Goal: Task Accomplishment & Management: Use online tool/utility

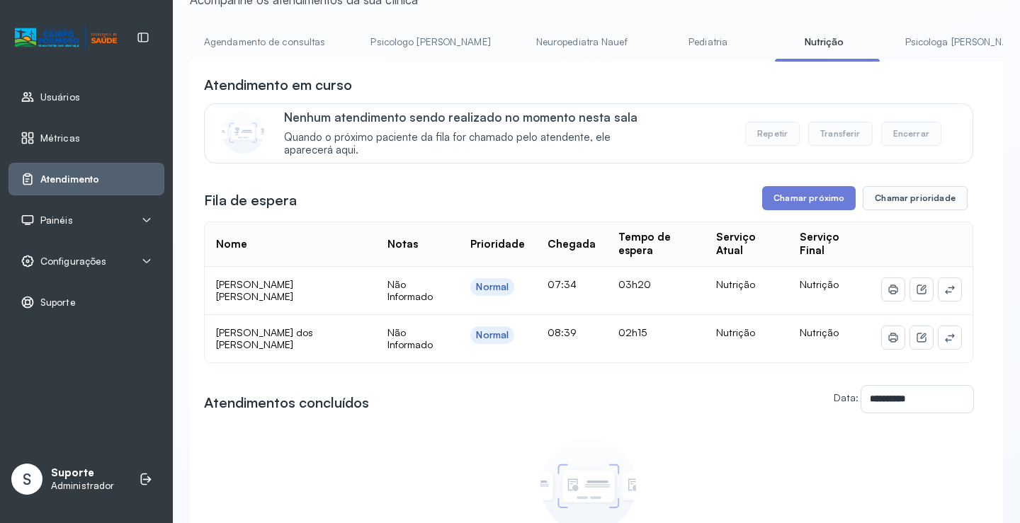
scroll to position [249, 0]
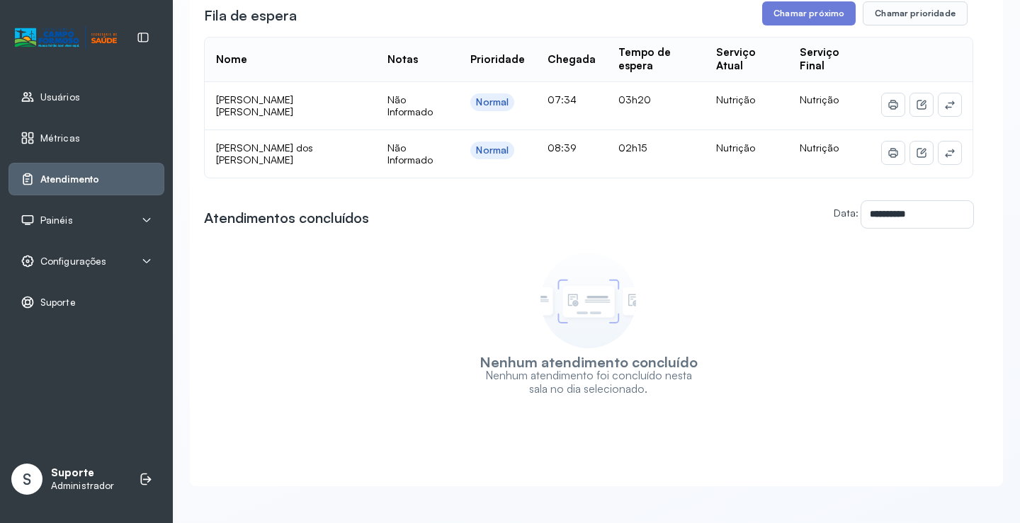
drag, startPoint x: 561, startPoint y: 207, endPoint x: 493, endPoint y: 385, distance: 191.2
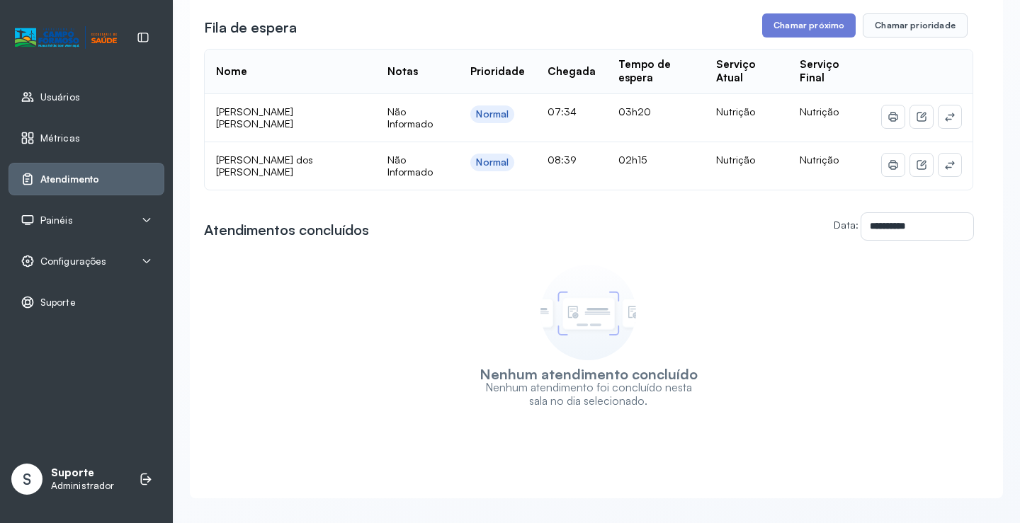
scroll to position [0, 0]
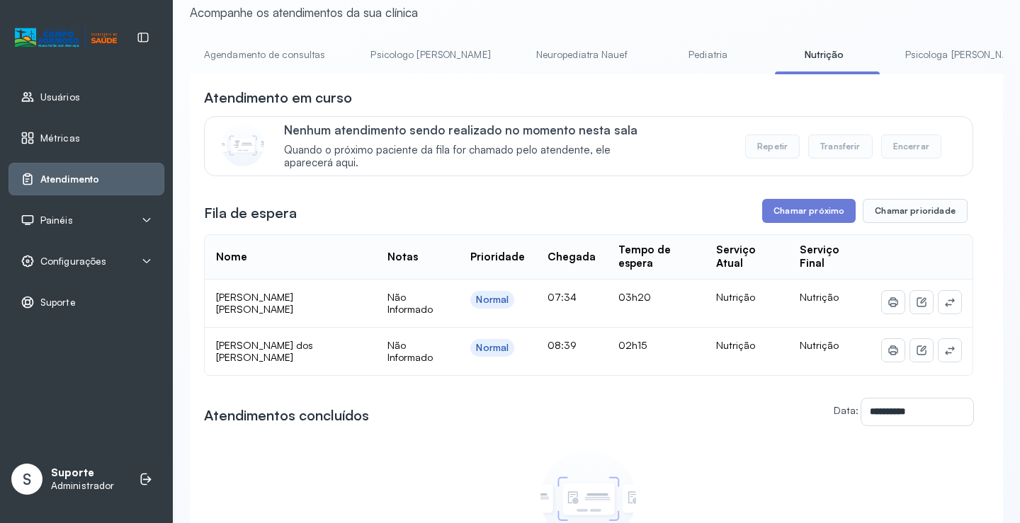
drag, startPoint x: 473, startPoint y: 363, endPoint x: 499, endPoint y: 416, distance: 59.2
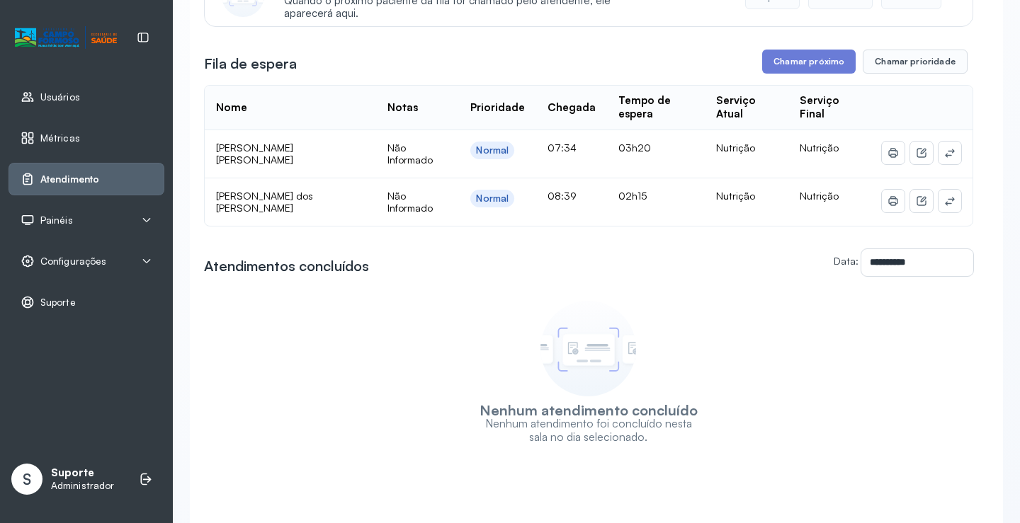
scroll to position [249, 0]
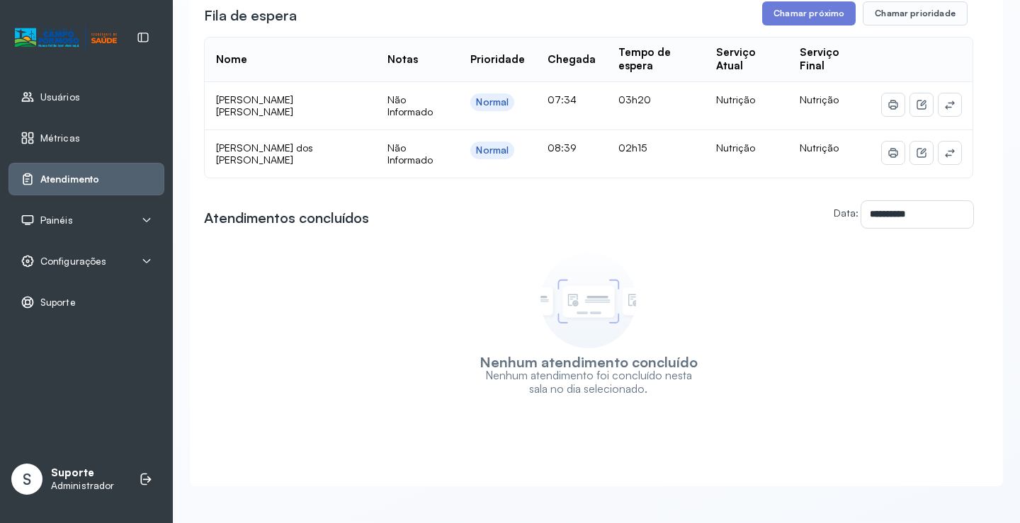
drag, startPoint x: 640, startPoint y: 370, endPoint x: 679, endPoint y: 452, distance: 90.9
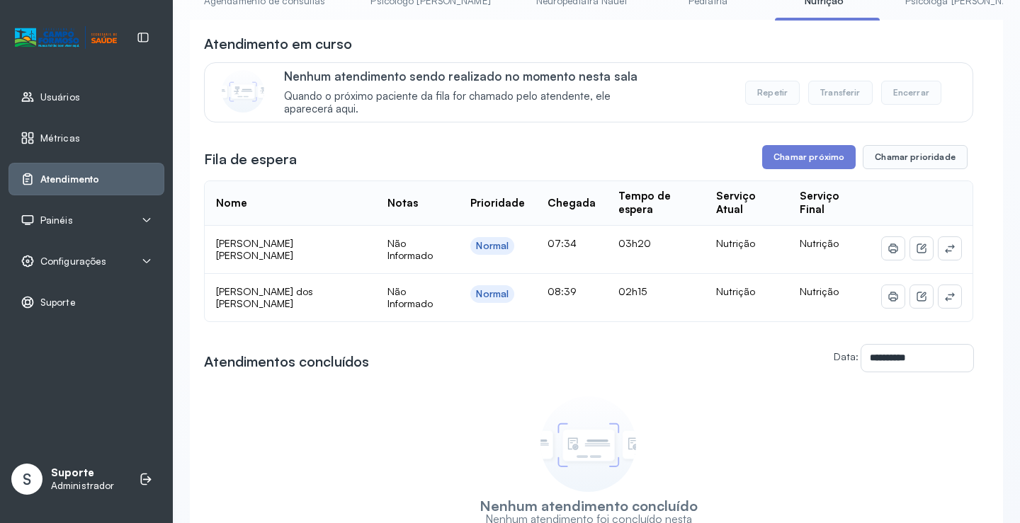
scroll to position [0, 0]
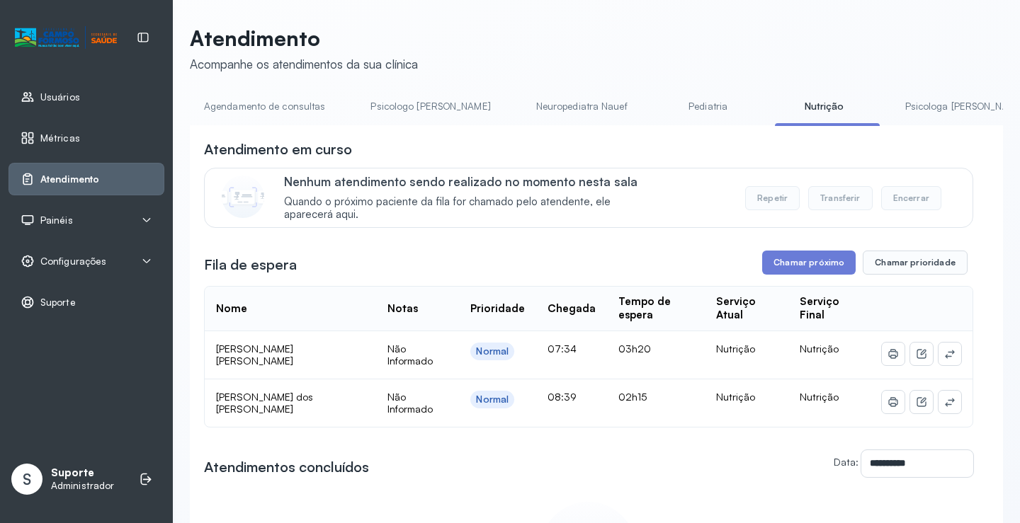
drag, startPoint x: 445, startPoint y: 378, endPoint x: 752, endPoint y: 218, distance: 346.4
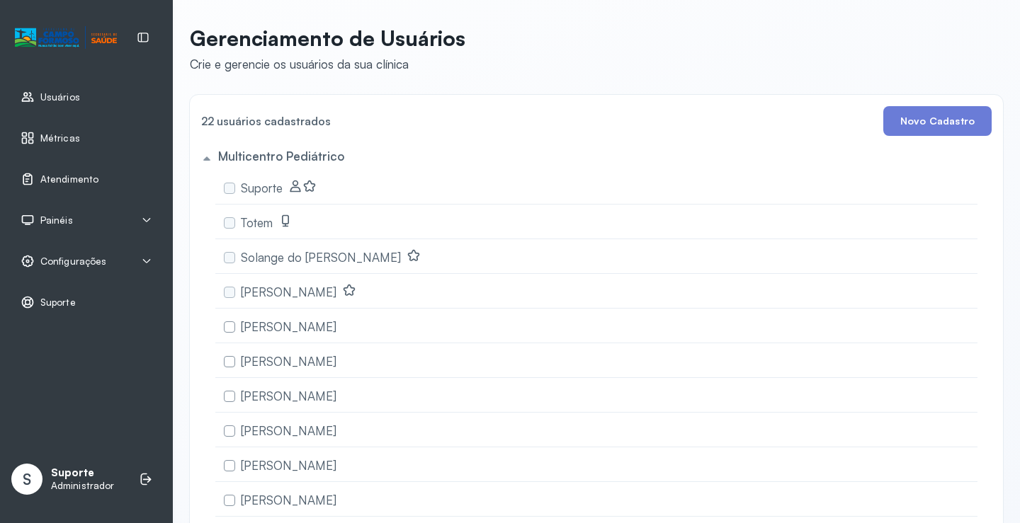
click at [88, 182] on span "Atendimento" at bounding box center [69, 179] width 58 height 12
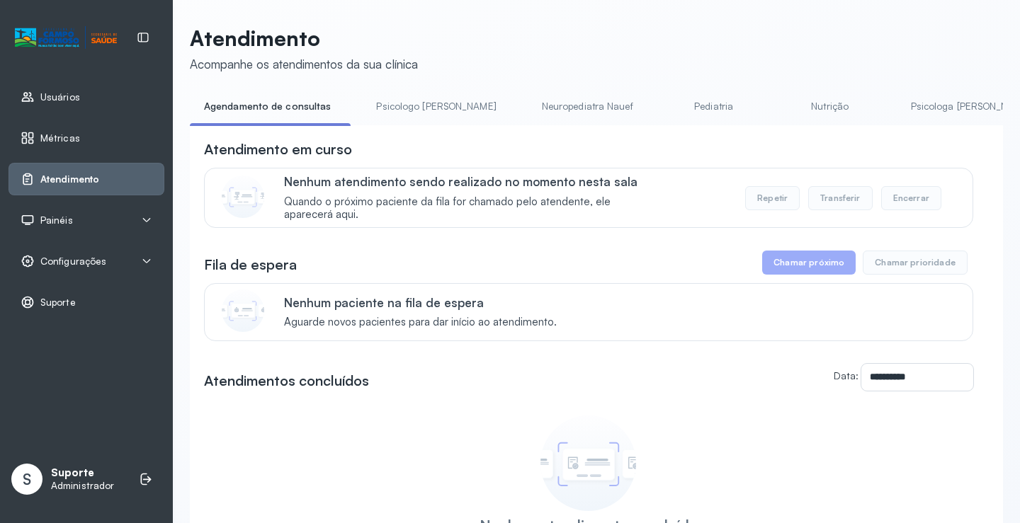
click at [373, 122] on li "Psicologo [PERSON_NAME]" at bounding box center [439, 111] width 154 height 32
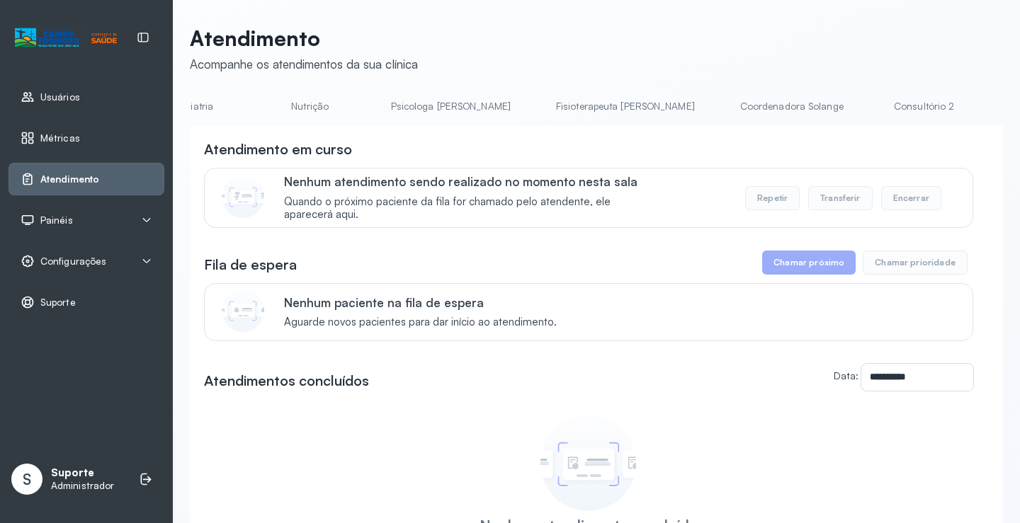
scroll to position [0, 1126]
click at [503, 106] on link "Triagem" at bounding box center [552, 106] width 99 height 23
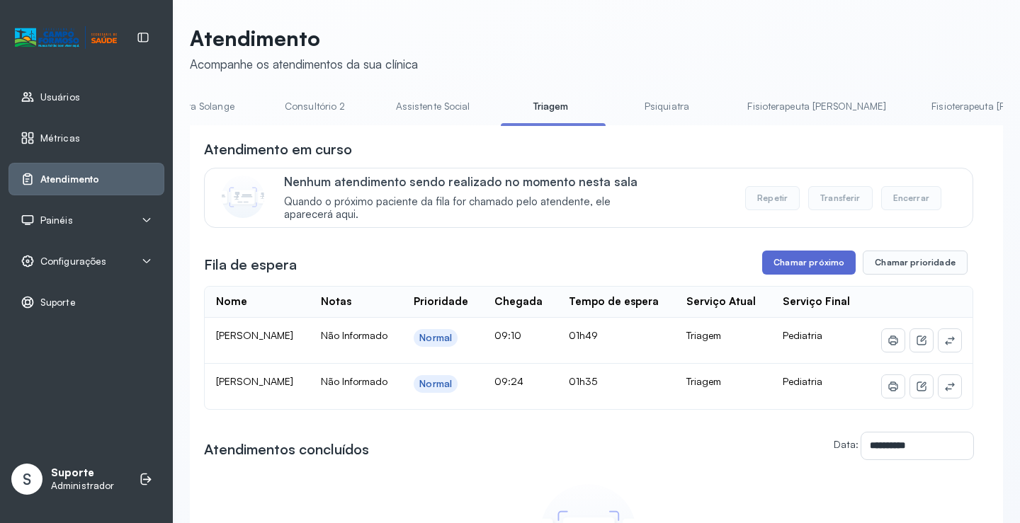
click at [810, 261] on button "Chamar próximo" at bounding box center [808, 263] width 93 height 24
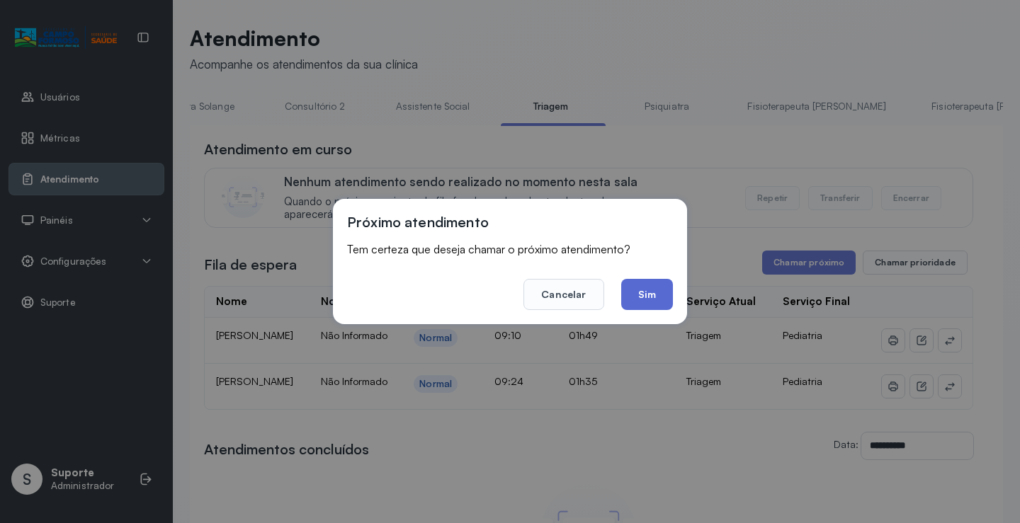
click at [643, 287] on button "Sim" at bounding box center [647, 294] width 52 height 31
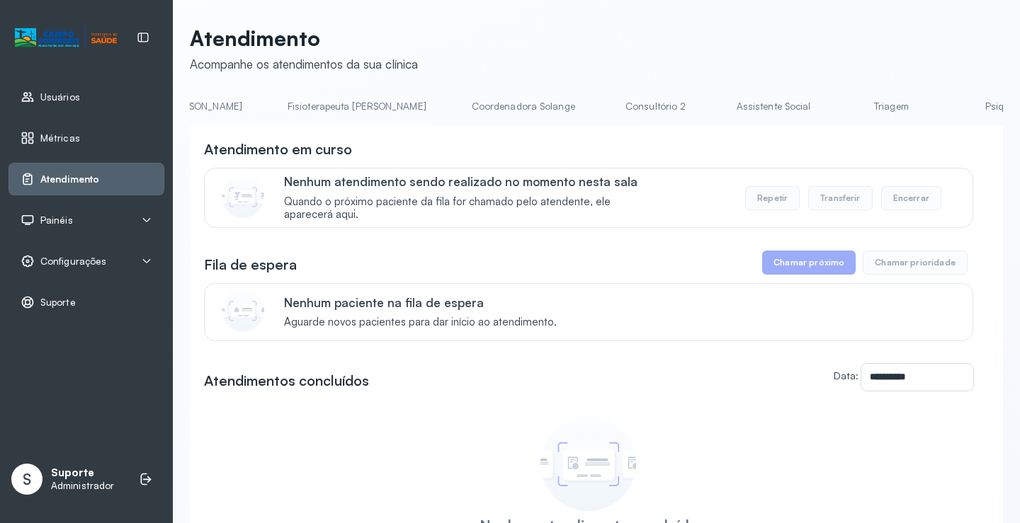
scroll to position [0, 794]
click at [835, 106] on link "Triagem" at bounding box center [884, 106] width 99 height 23
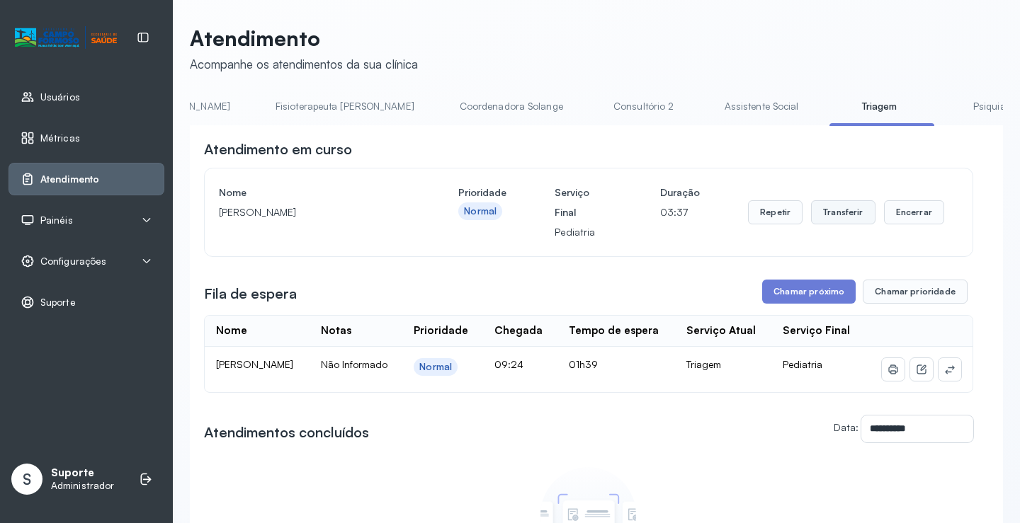
click at [830, 212] on button "Transferir" at bounding box center [843, 212] width 64 height 24
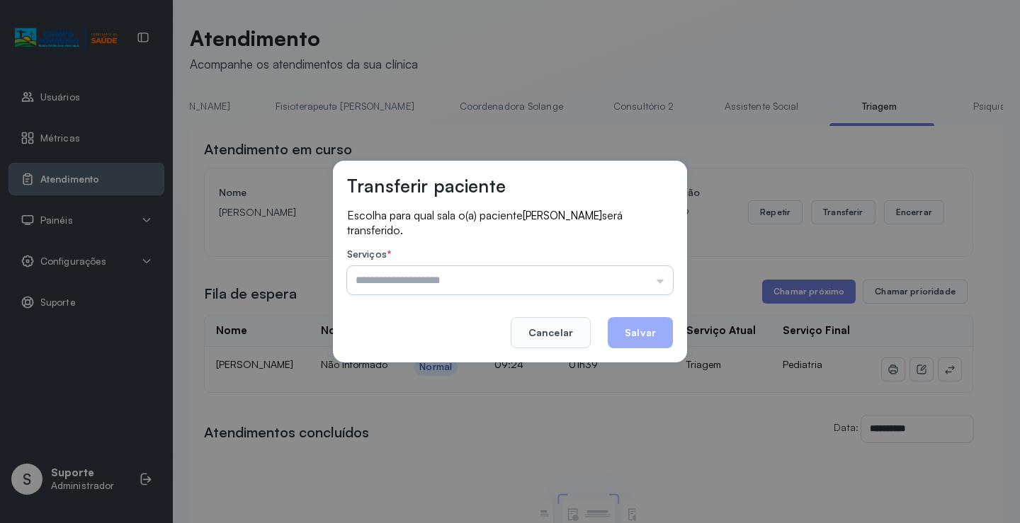
click at [660, 283] on input "text" at bounding box center [510, 280] width 326 height 28
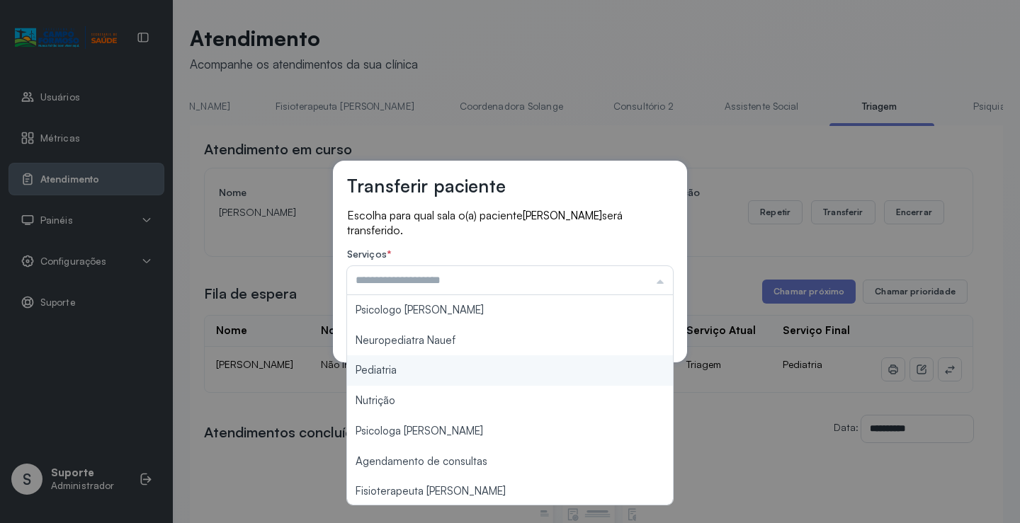
type input "*********"
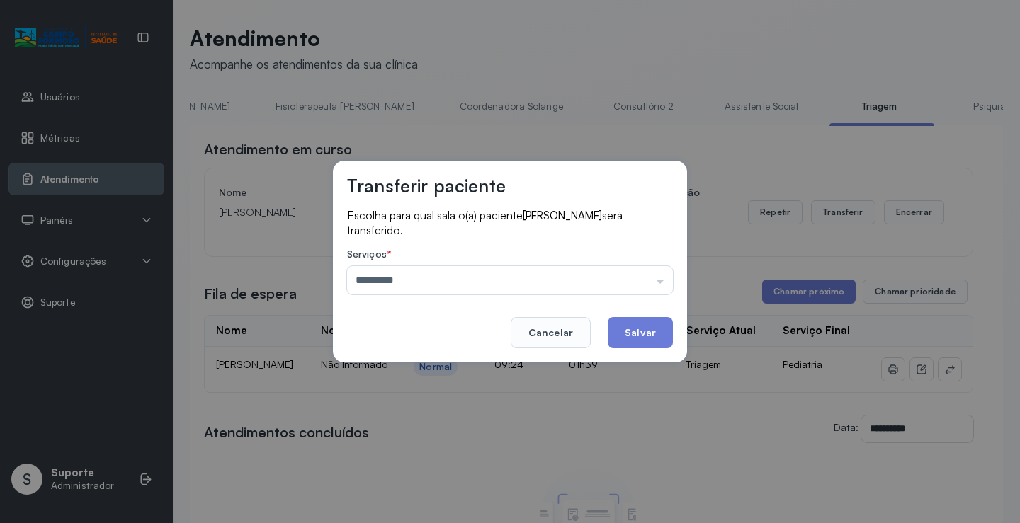
click at [401, 369] on div "Transferir paciente Escolha para qual sala o(a) paciente ANA BEATIZ RODRIGUES D…" at bounding box center [510, 261] width 1020 height 523
click at [651, 329] on button "Salvar" at bounding box center [639, 332] width 65 height 31
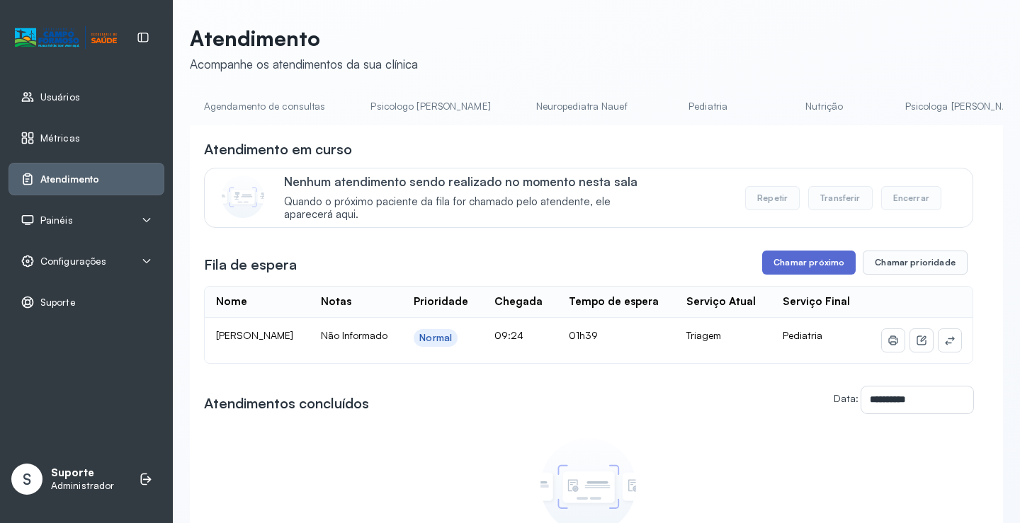
click at [794, 269] on button "Chamar próximo" at bounding box center [808, 263] width 93 height 24
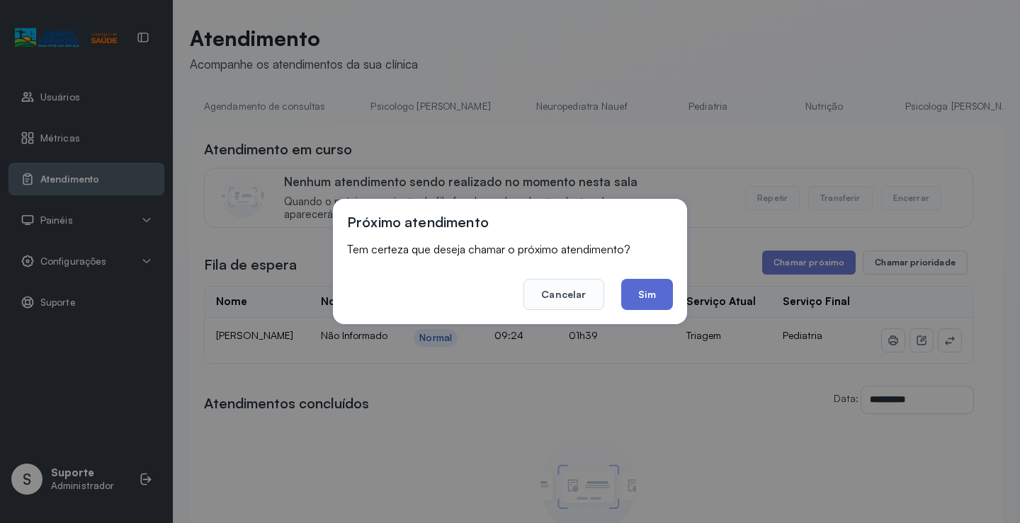
click at [654, 293] on button "Sim" at bounding box center [647, 294] width 52 height 31
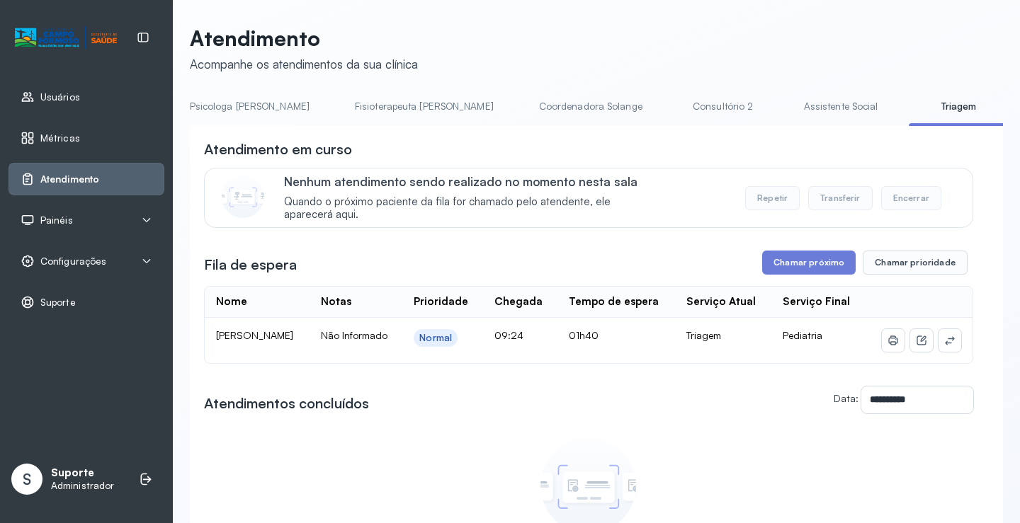
scroll to position [0, 765]
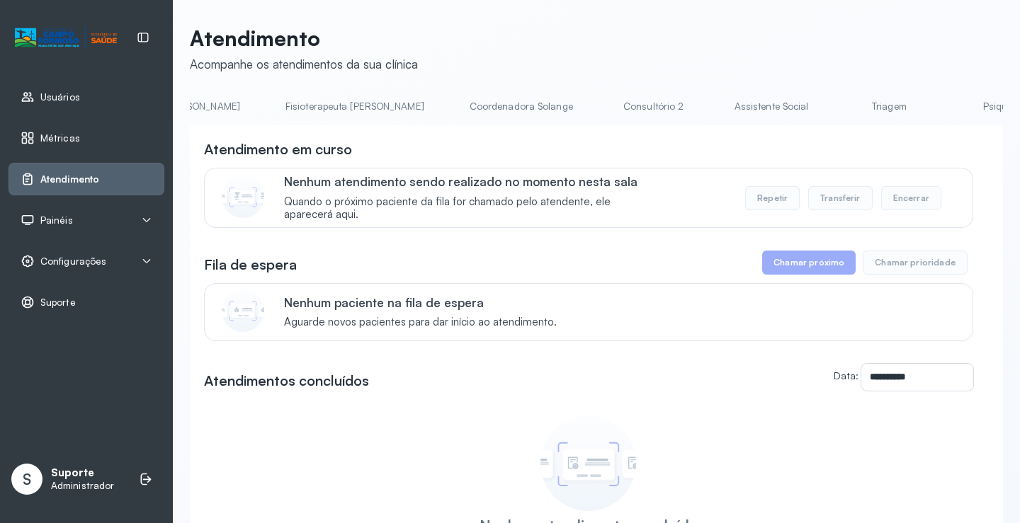
scroll to position [0, 791]
click at [838, 107] on link "Triagem" at bounding box center [887, 106] width 99 height 23
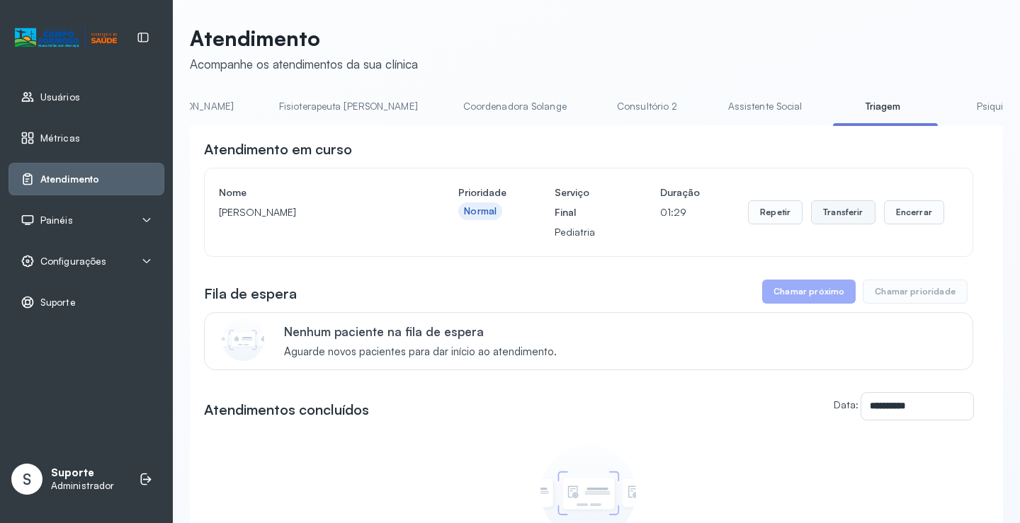
click at [833, 212] on button "Transferir" at bounding box center [843, 212] width 64 height 24
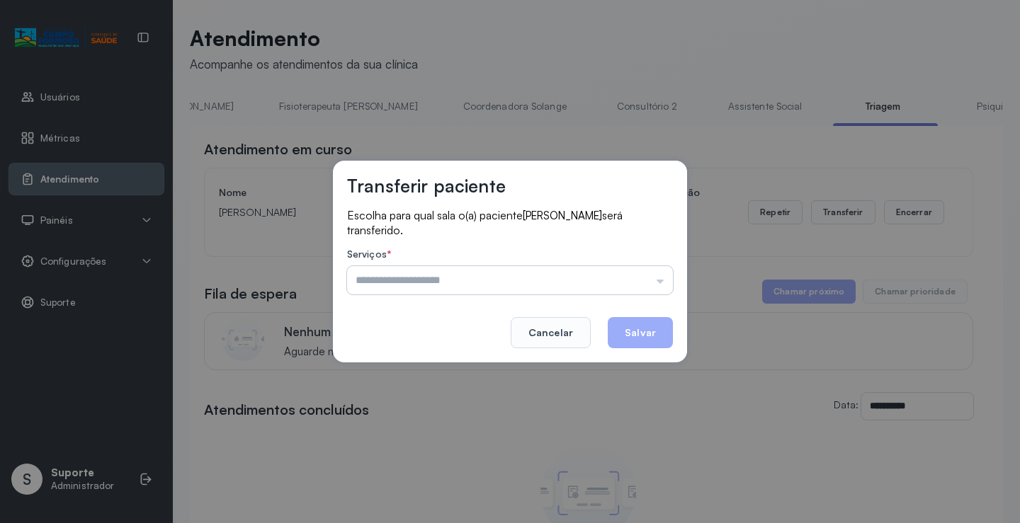
click at [659, 283] on input "text" at bounding box center [510, 280] width 326 height 28
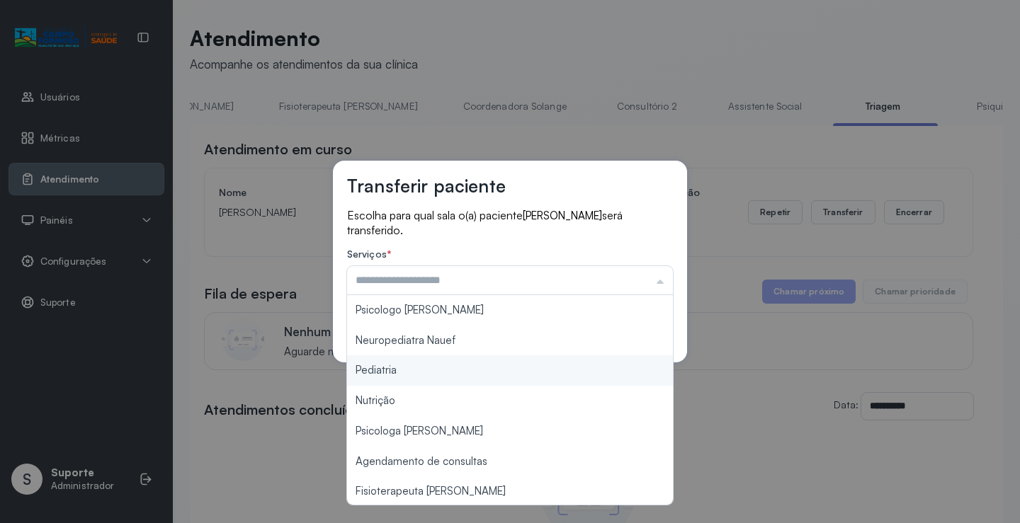
type input "*********"
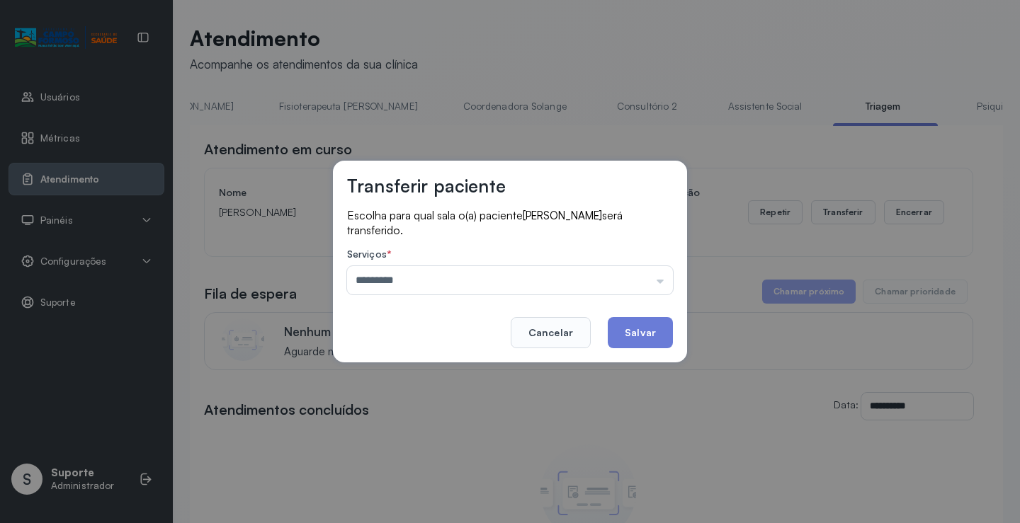
click at [413, 373] on div "Transferir paciente Escolha para qual sala o(a) paciente [PERSON_NAME] será tra…" at bounding box center [510, 261] width 1020 height 523
click at [638, 332] on button "Salvar" at bounding box center [639, 332] width 65 height 31
